Goal: Find specific page/section: Find specific page/section

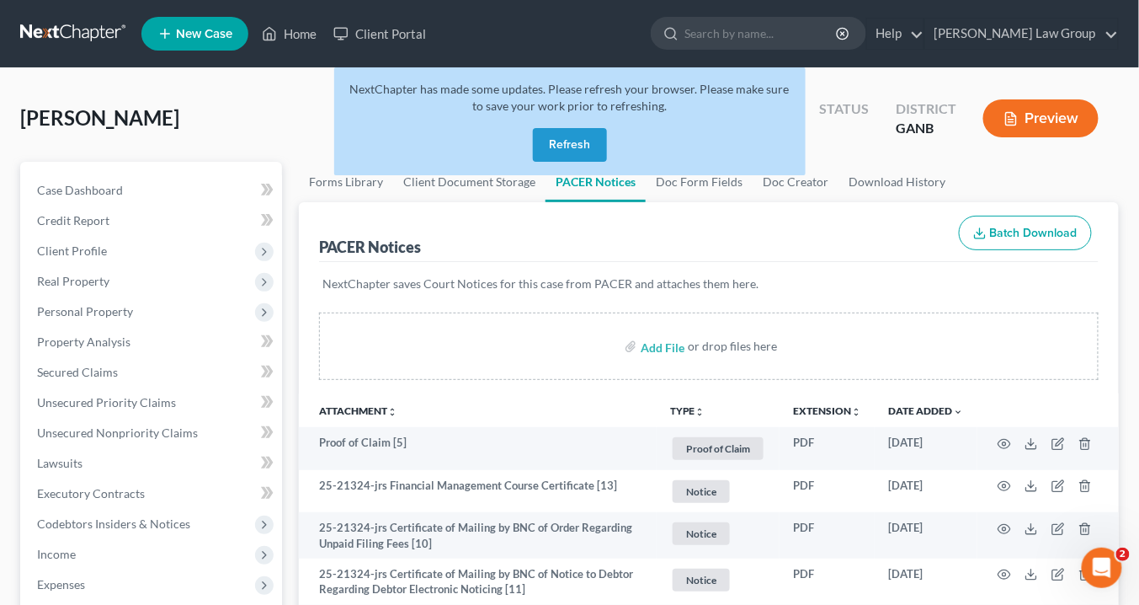
click at [571, 146] on button "Refresh" at bounding box center [570, 145] width 74 height 34
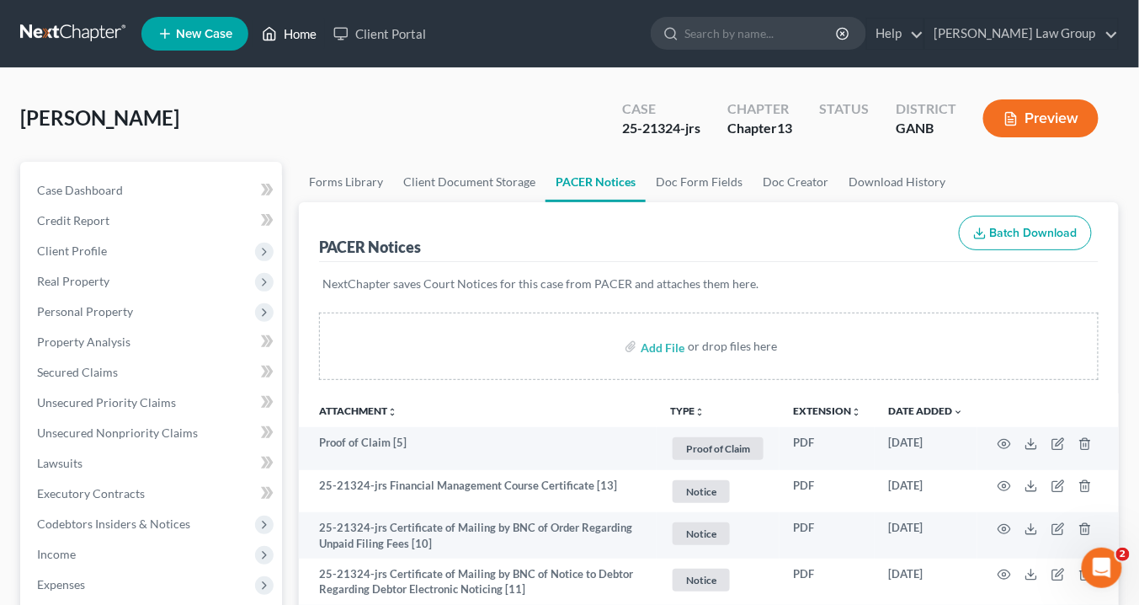
click at [307, 35] on link "Home" at bounding box center [289, 34] width 72 height 30
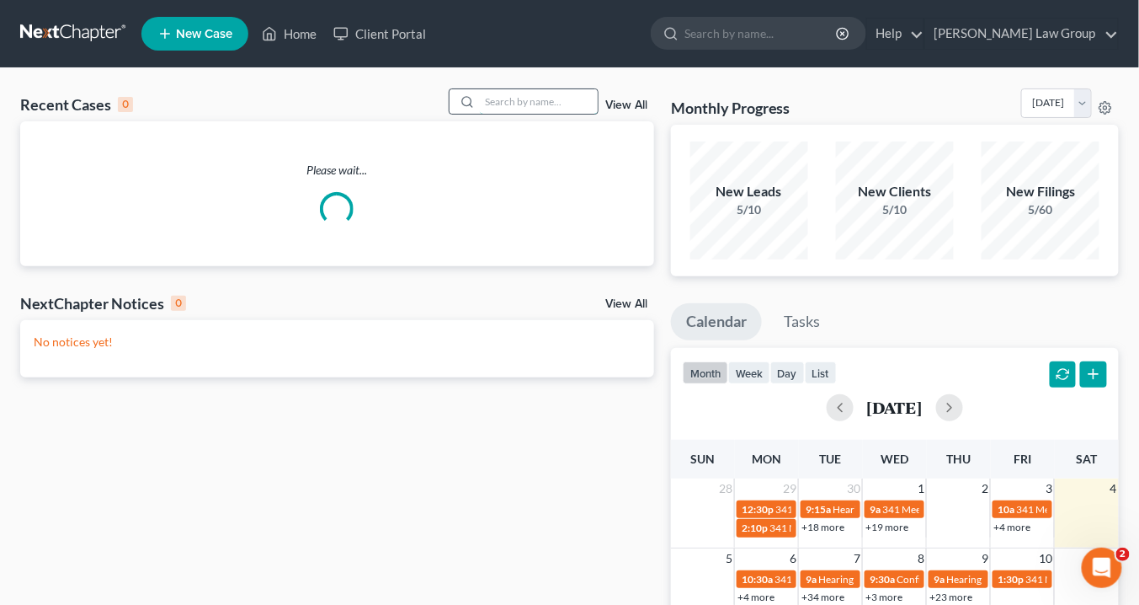
drag, startPoint x: 495, startPoint y: 98, endPoint x: 503, endPoint y: 102, distance: 8.7
click at [499, 99] on input "search" at bounding box center [539, 101] width 118 height 24
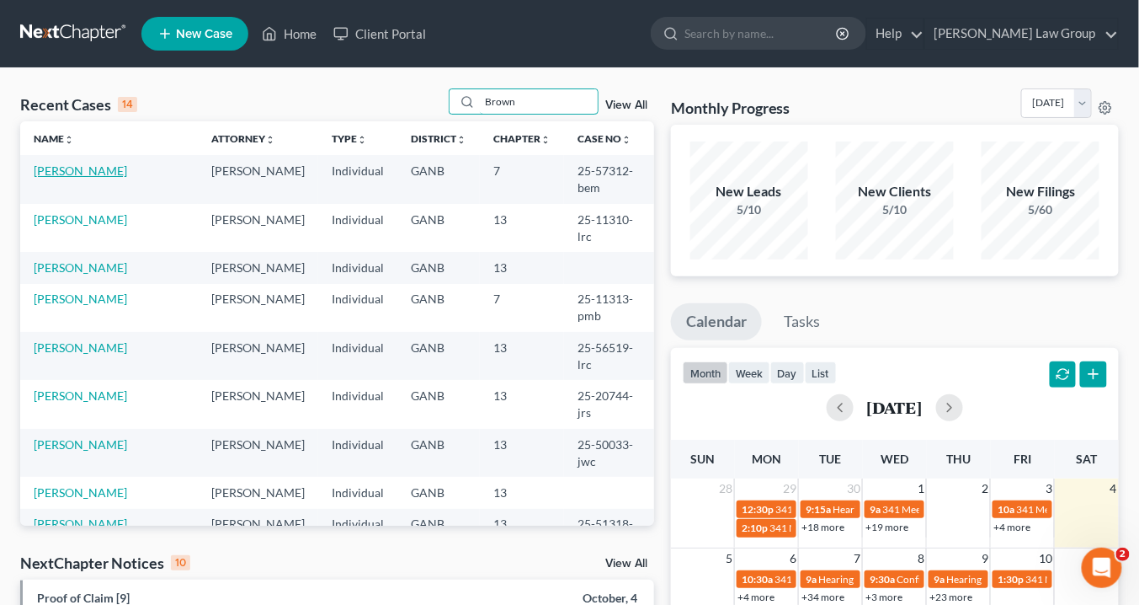
type input "Brown"
click at [71, 172] on link "Brown, Cedric" at bounding box center [80, 170] width 93 height 14
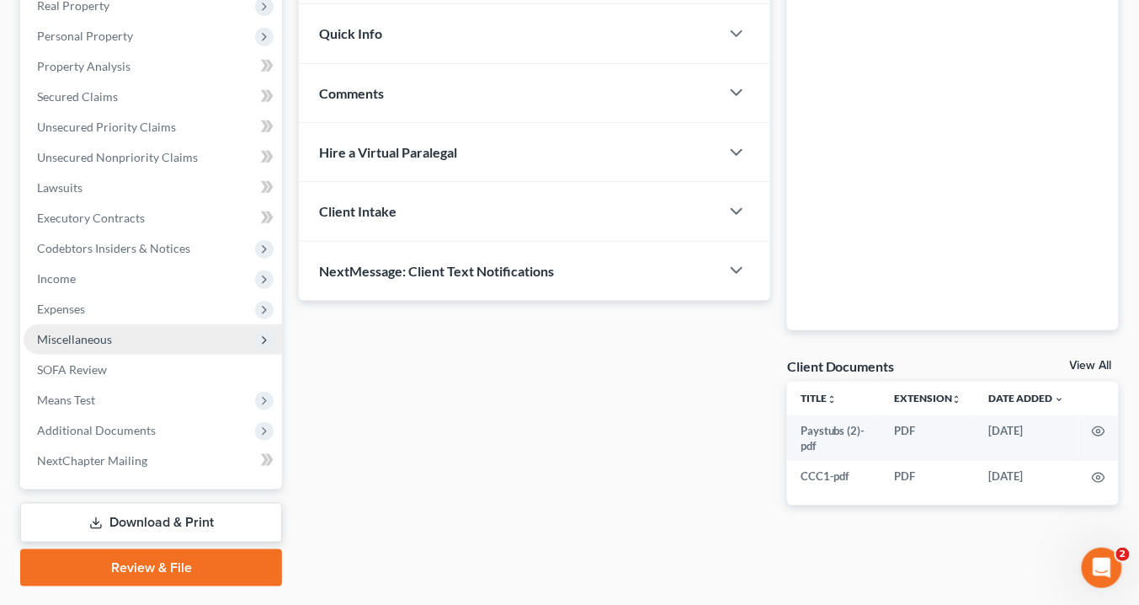
scroll to position [318, 0]
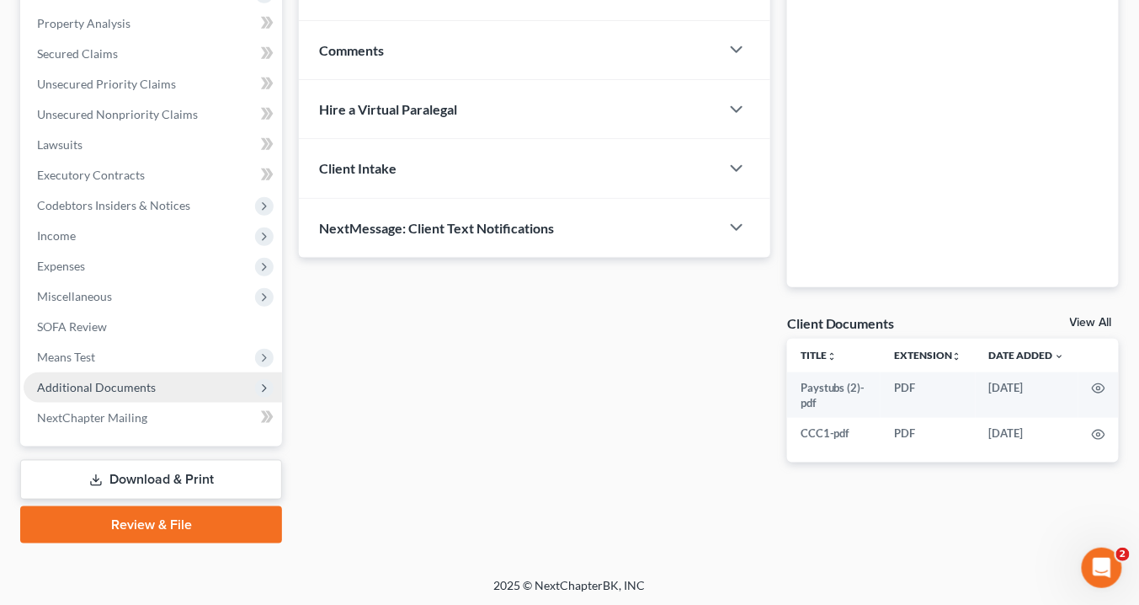
click at [157, 387] on span "Additional Documents" at bounding box center [153, 387] width 259 height 30
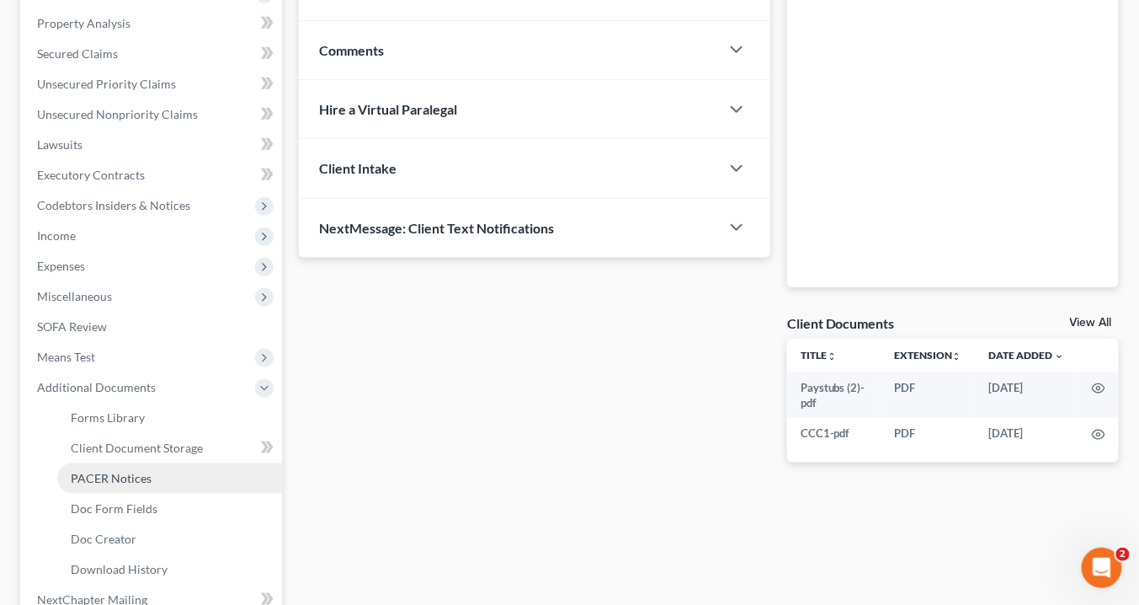
click at [152, 483] on link "PACER Notices" at bounding box center [169, 478] width 225 height 30
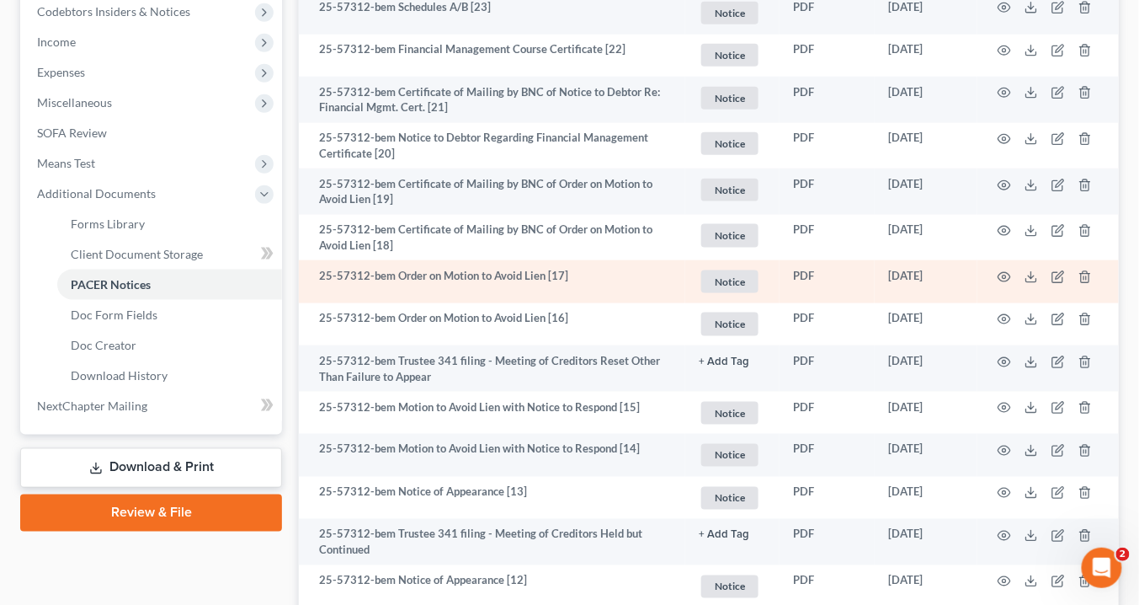
scroll to position [539, 0]
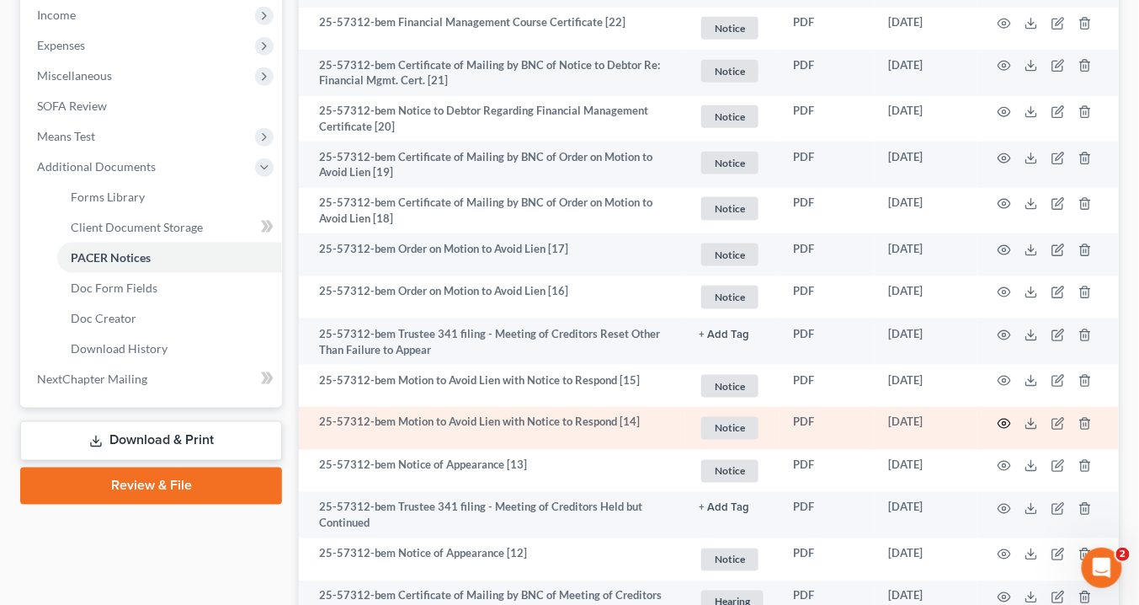
click at [1005, 423] on circle "button" at bounding box center [1004, 423] width 3 height 3
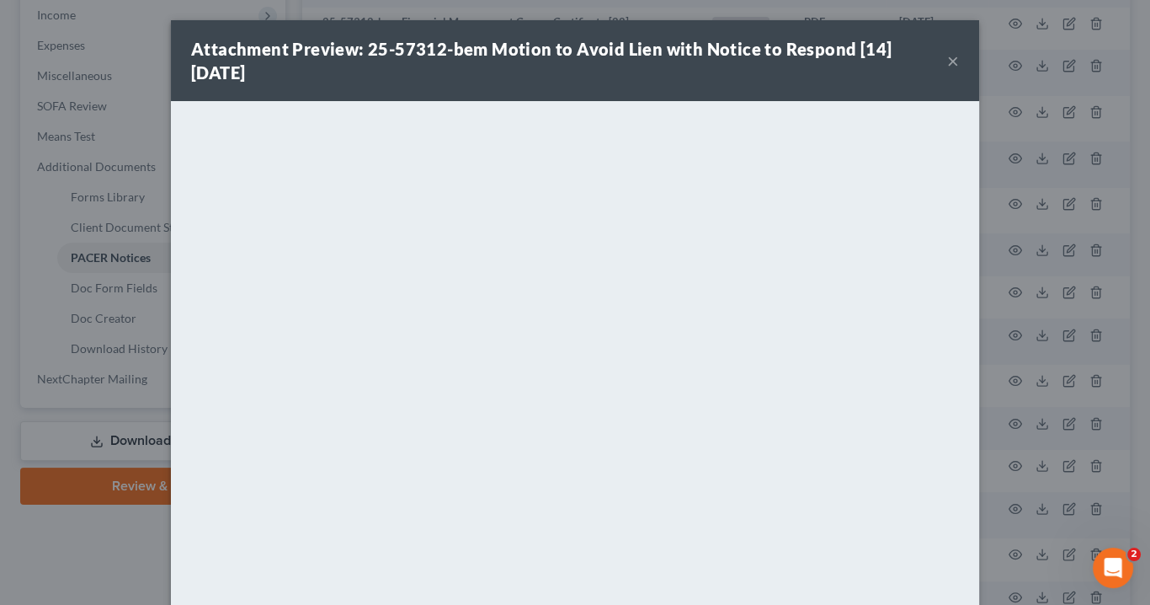
click at [952, 58] on button "×" at bounding box center [953, 61] width 12 height 20
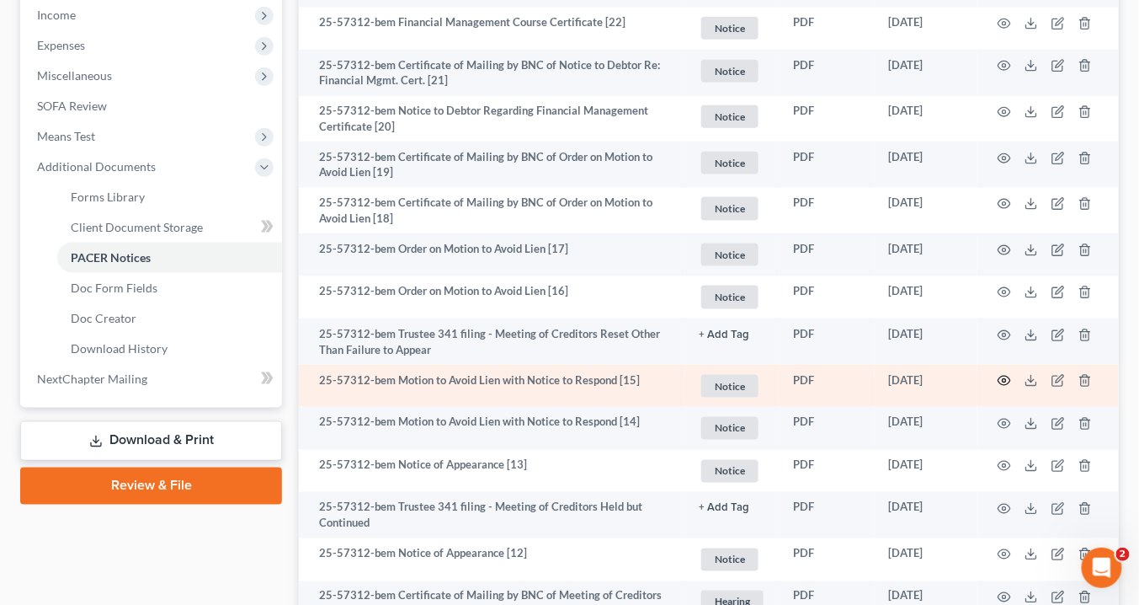
click at [1005, 376] on icon "button" at bounding box center [1004, 380] width 13 height 13
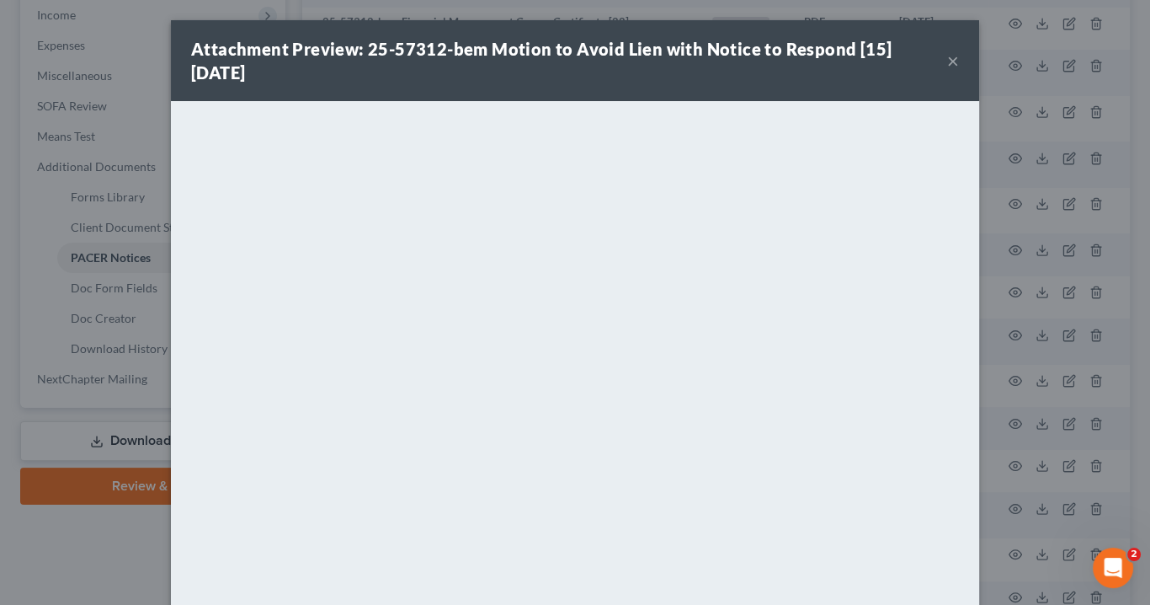
click at [947, 61] on button "×" at bounding box center [953, 61] width 12 height 20
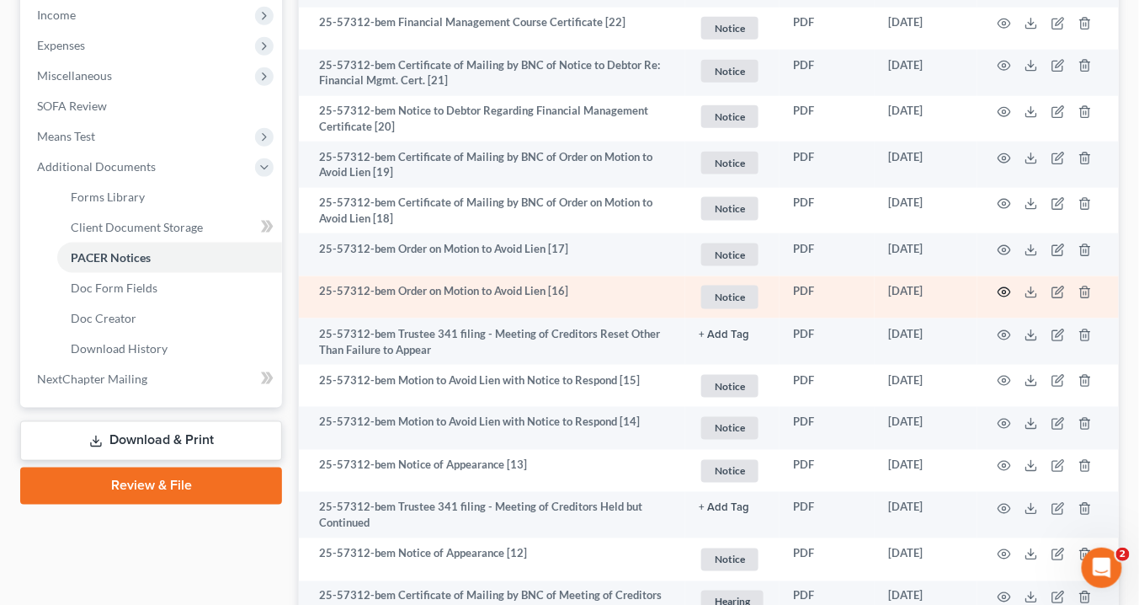
click at [1006, 287] on icon "button" at bounding box center [1004, 291] width 13 height 13
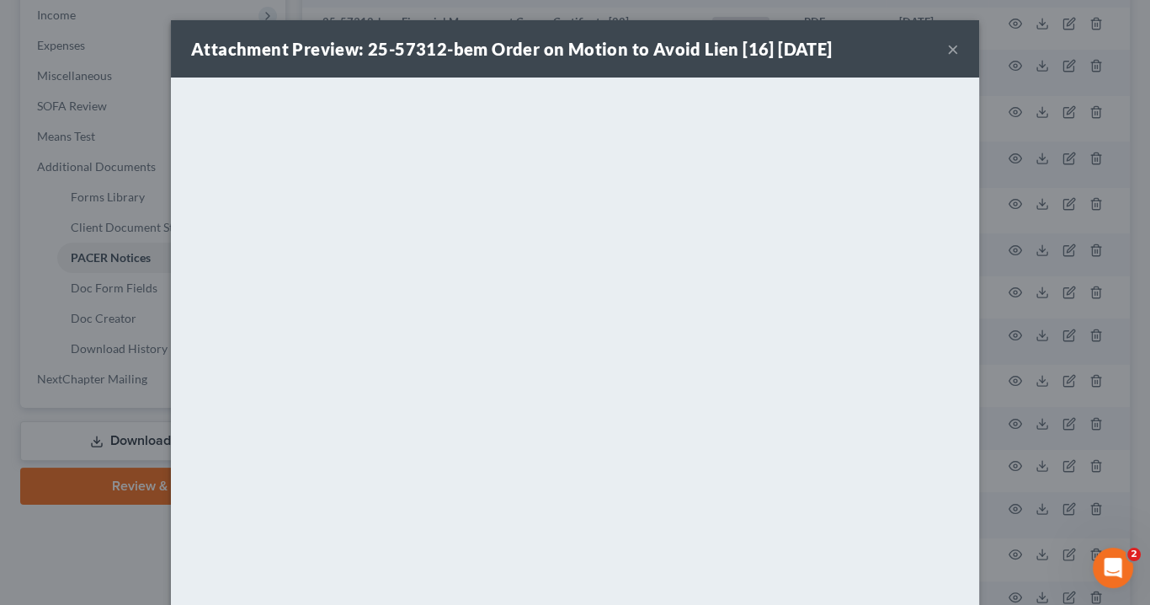
click at [947, 49] on button "×" at bounding box center [953, 49] width 12 height 20
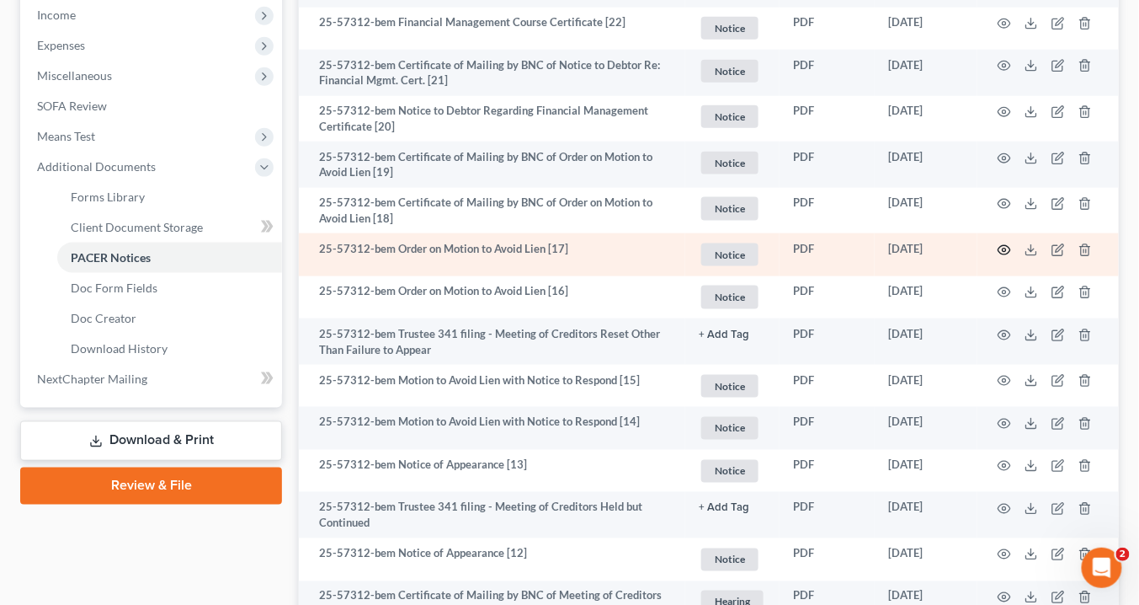
click at [1008, 245] on icon "button" at bounding box center [1004, 249] width 13 height 13
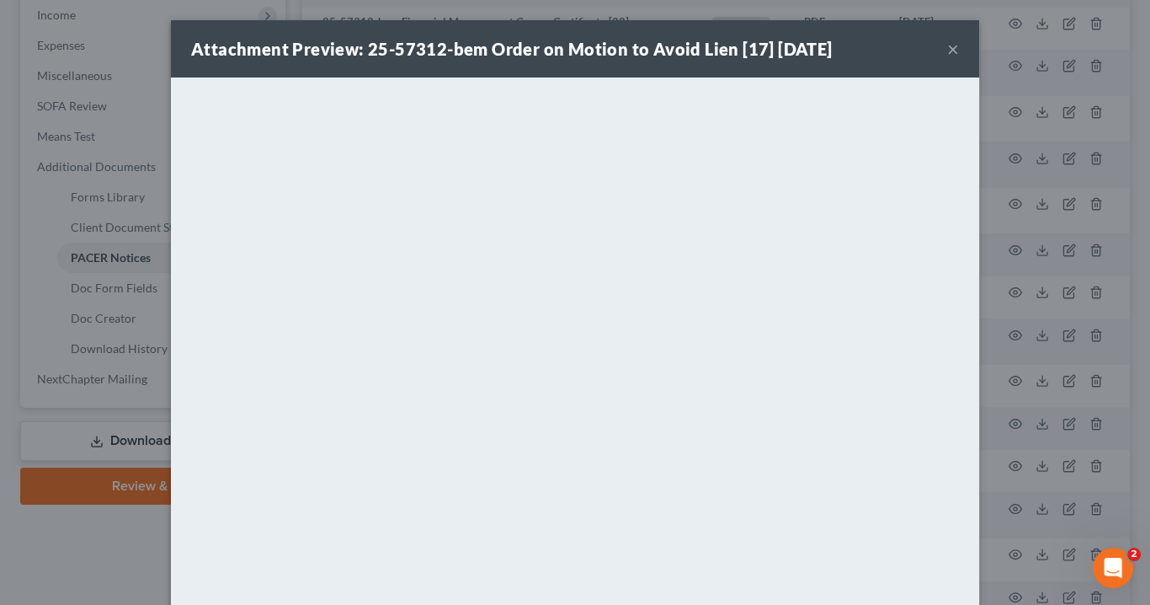
click at [948, 48] on button "×" at bounding box center [953, 49] width 12 height 20
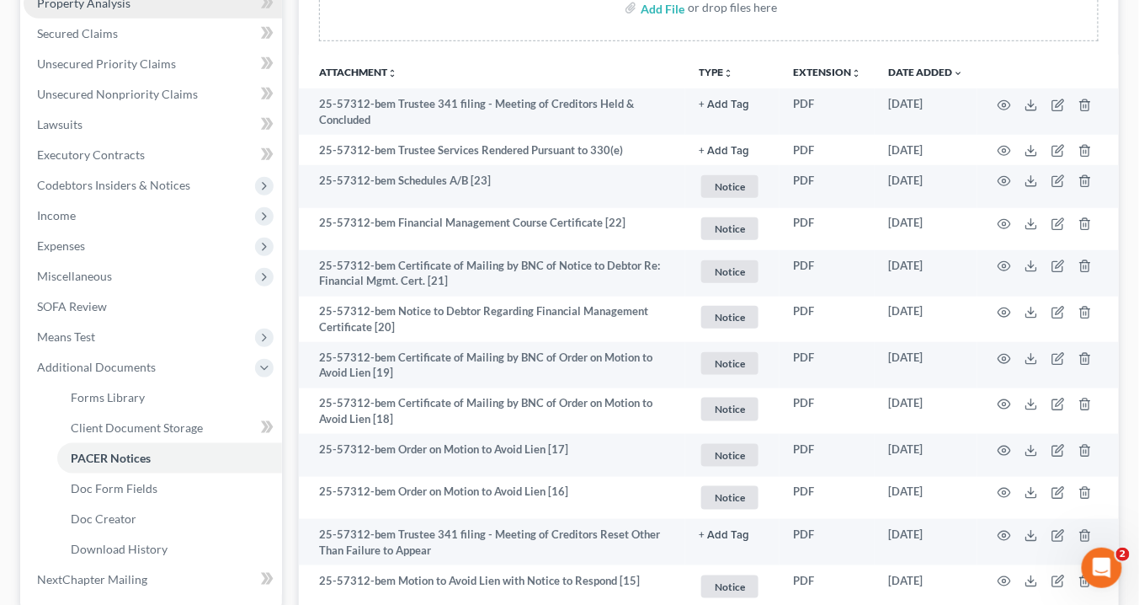
scroll to position [202, 0]
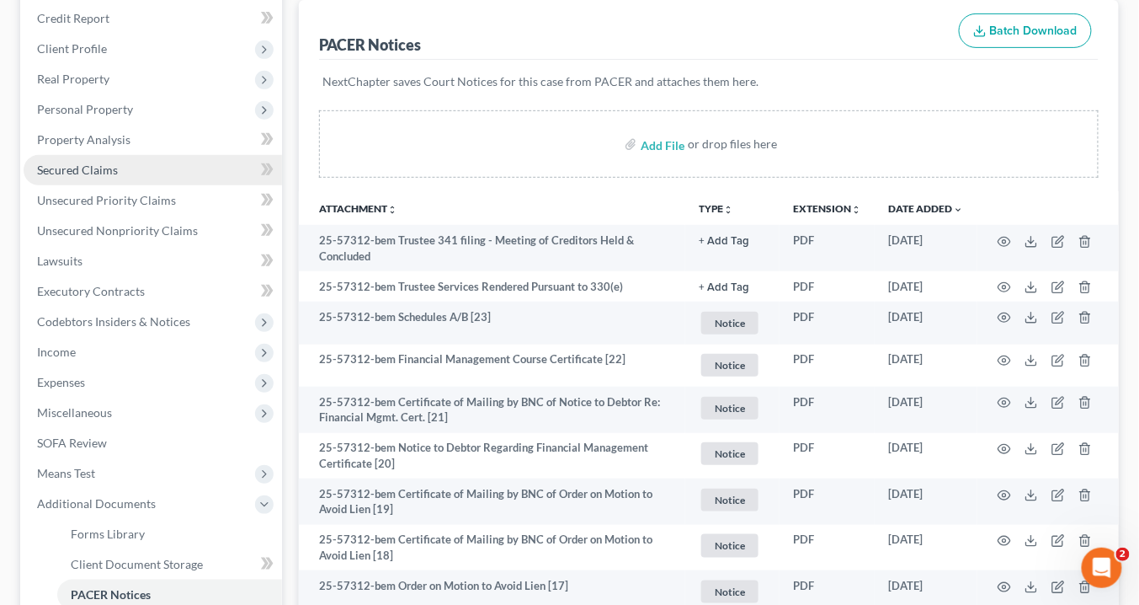
click at [74, 168] on span "Secured Claims" at bounding box center [77, 170] width 81 height 14
